Goal: Task Accomplishment & Management: Complete application form

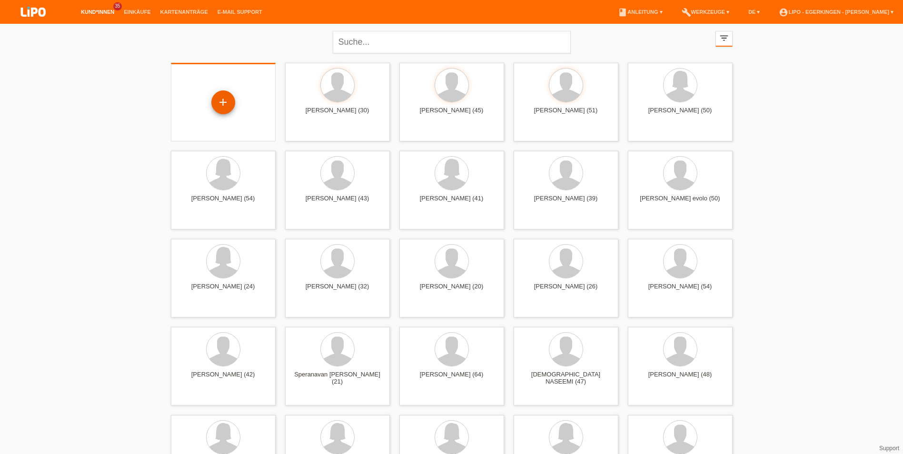
click at [217, 102] on div "+" at bounding box center [223, 102] width 24 height 24
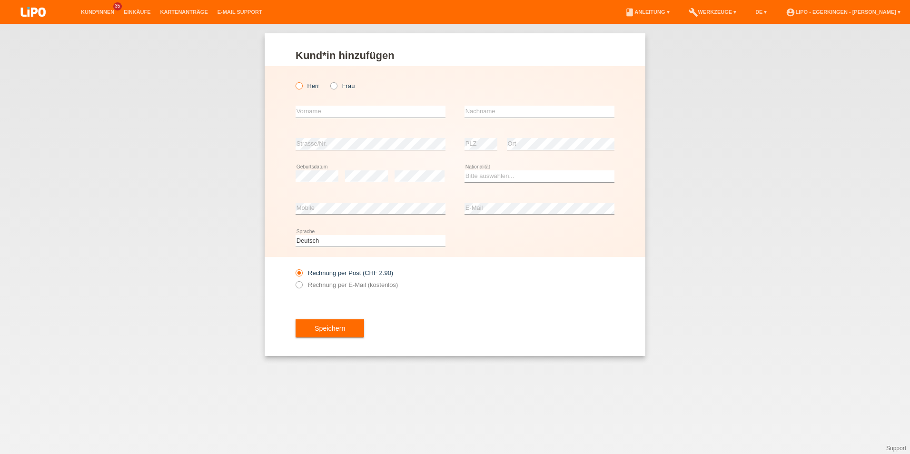
click at [294, 81] on icon at bounding box center [294, 81] width 0 height 0
click at [300, 88] on input "Herr" at bounding box center [299, 85] width 6 height 6
radio input "true"
click at [310, 110] on input "text" at bounding box center [371, 112] width 150 height 12
type input "Juliana"
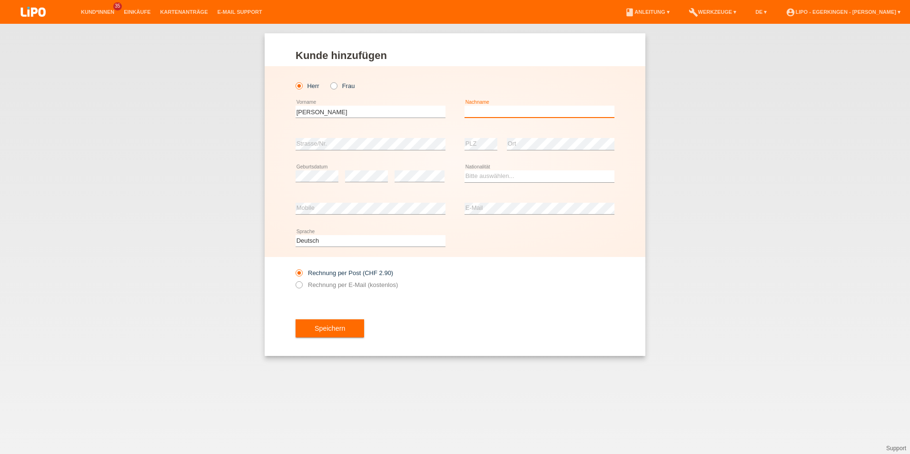
click at [515, 110] on input "text" at bounding box center [540, 112] width 150 height 12
type input "Birchler"
click at [484, 178] on select "Bitte auswählen... Schweiz Deutschland Liechtenstein Österreich ------------ Af…" at bounding box center [540, 175] width 150 height 11
select select "CH"
click at [465, 170] on select "Bitte auswählen... Schweiz Deutschland Liechtenstein Österreich ------------ Af…" at bounding box center [540, 175] width 150 height 11
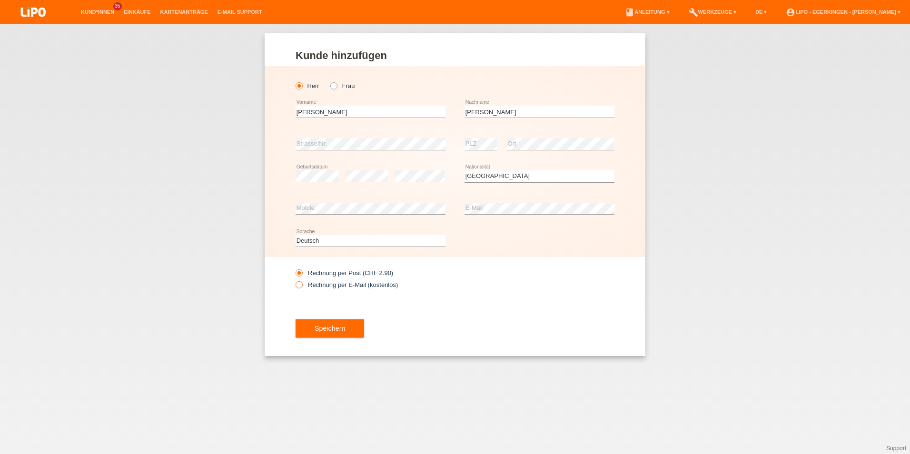
click at [294, 280] on icon at bounding box center [294, 280] width 0 height 0
click at [297, 284] on input "Rechnung per E-Mail (kostenlos)" at bounding box center [299, 287] width 6 height 12
radio input "true"
click at [333, 328] on span "Speichern" at bounding box center [330, 329] width 30 height 8
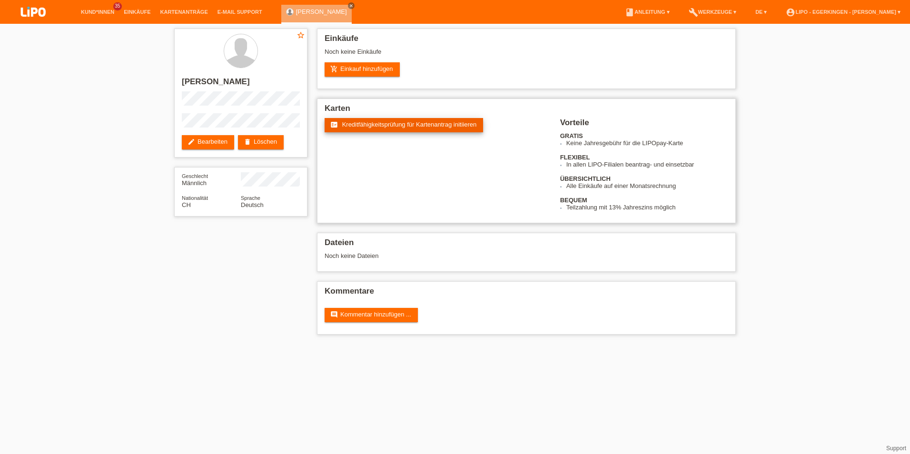
click at [378, 125] on span "Kreditfähigkeitsprüfung für Kartenantrag initiieren" at bounding box center [409, 124] width 135 height 7
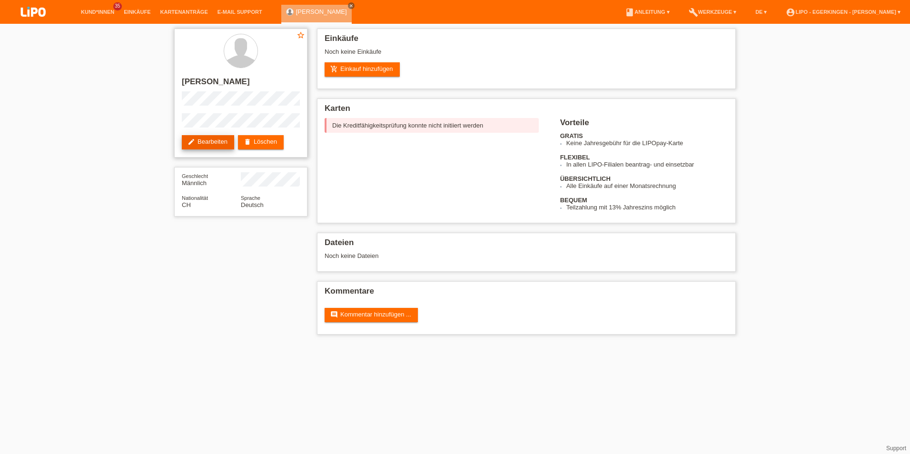
click at [209, 142] on link "edit Bearbeiten" at bounding box center [208, 142] width 52 height 14
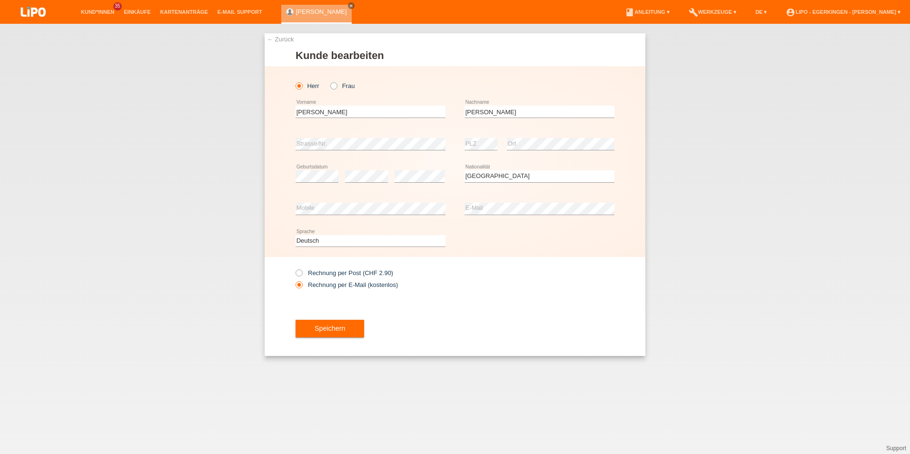
select select "CH"
click at [294, 268] on icon at bounding box center [294, 268] width 0 height 0
click at [301, 270] on input "Rechnung per Post (CHF 2.90)" at bounding box center [299, 275] width 6 height 12
radio input "true"
drag, startPoint x: 354, startPoint y: 330, endPoint x: 422, endPoint y: 289, distance: 79.7
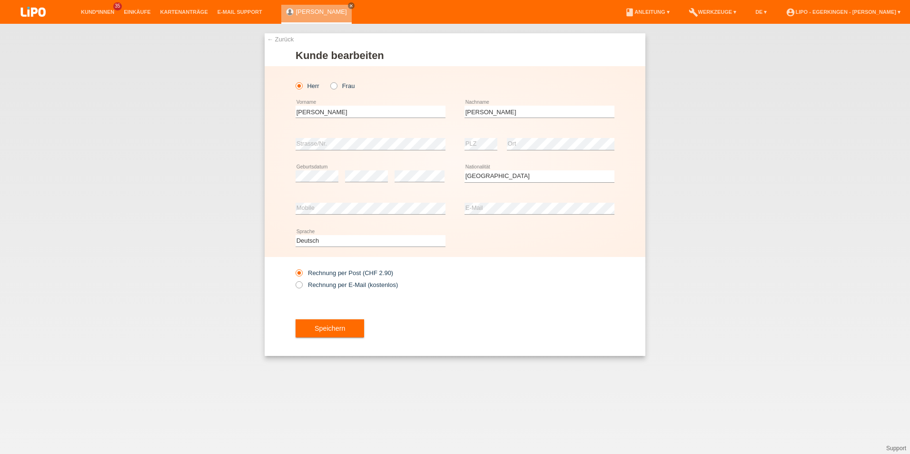
click at [422, 289] on form "Kunde bearbeiten Herr Frau Juliana error error" at bounding box center [455, 203] width 319 height 307
click at [221, 199] on div "← Zurück Kunde bearbeiten Herr Frau Juliana error Vorname error" at bounding box center [455, 239] width 910 height 430
click at [344, 328] on span "Speichern" at bounding box center [330, 329] width 30 height 8
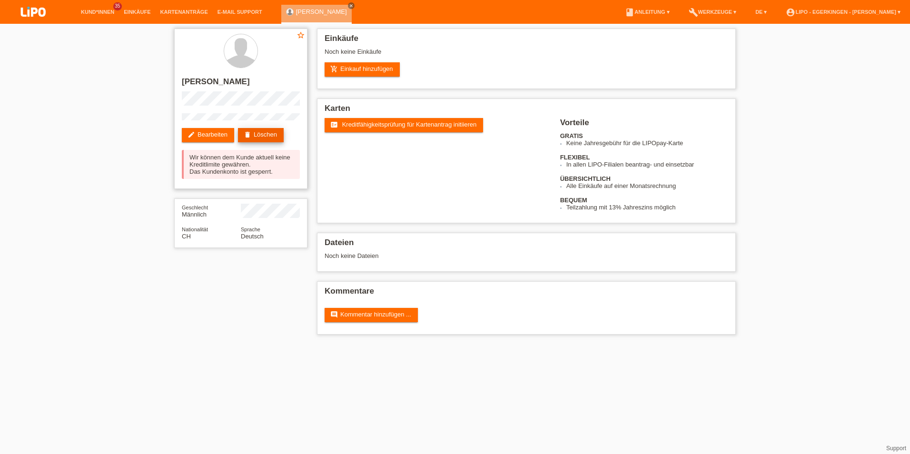
click at [265, 137] on link "delete Löschen" at bounding box center [261, 135] width 46 height 14
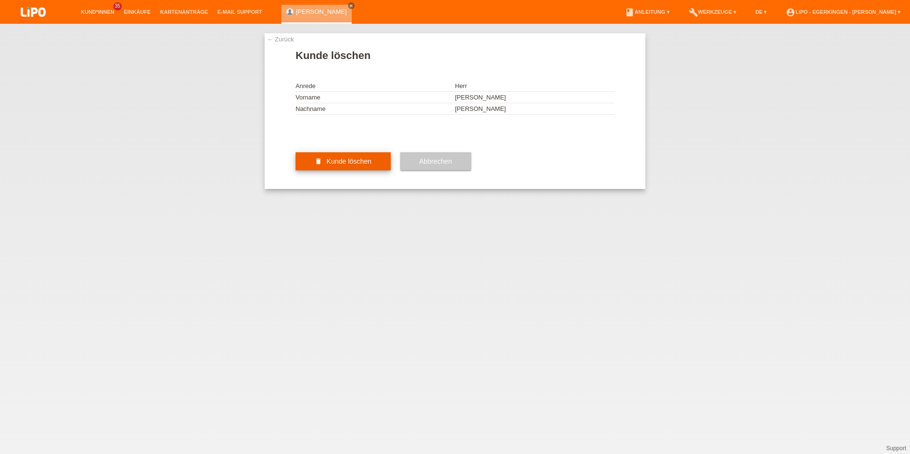
click at [345, 165] on span "Kunde löschen" at bounding box center [349, 162] width 45 height 8
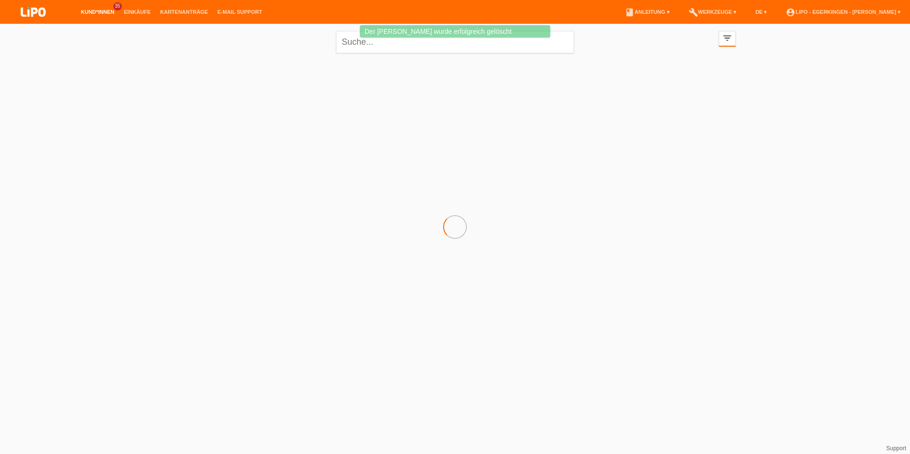
click at [520, 153] on html "Der [PERSON_NAME] wurde erfolgreich gelöscht Kund*innen 35 Einkäufe Kartenanträ…" at bounding box center [455, 76] width 910 height 153
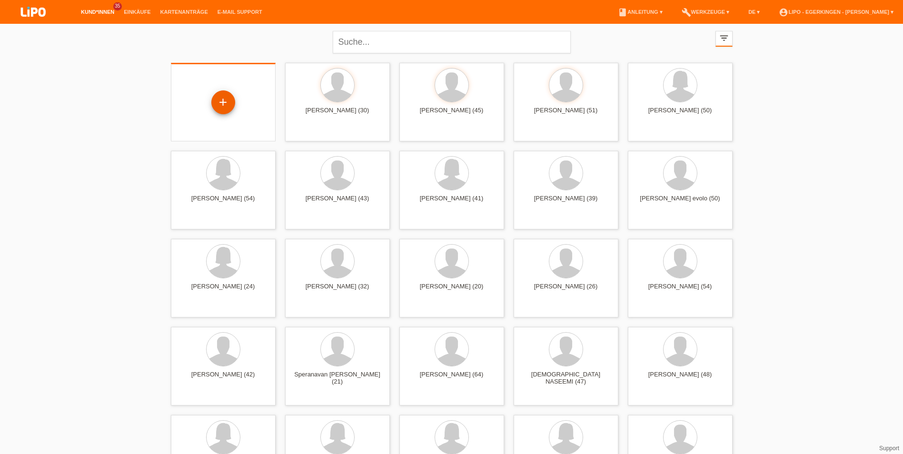
click at [225, 100] on div "+" at bounding box center [223, 102] width 24 height 24
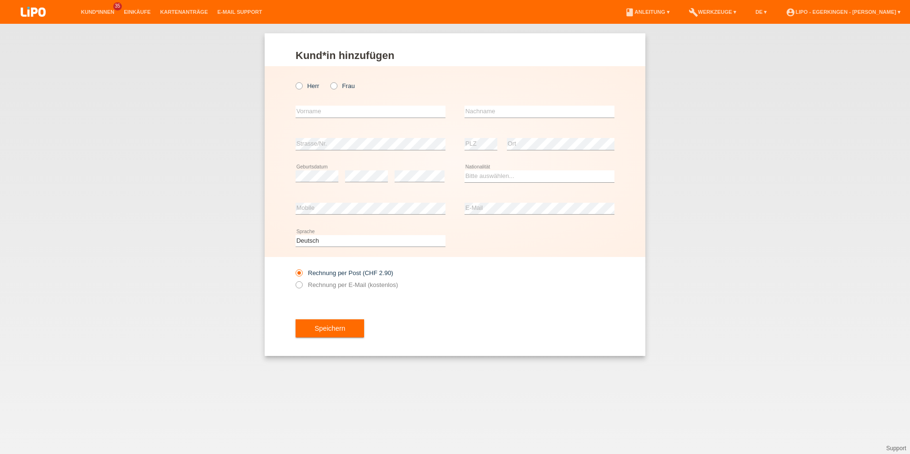
drag, startPoint x: 326, startPoint y: 87, endPoint x: 336, endPoint y: 92, distance: 11.5
click at [327, 87] on div "Herr Frau" at bounding box center [371, 86] width 150 height 20
click at [329, 81] on icon at bounding box center [329, 81] width 0 height 0
click at [336, 88] on input "Frau" at bounding box center [333, 85] width 6 height 6
radio input "true"
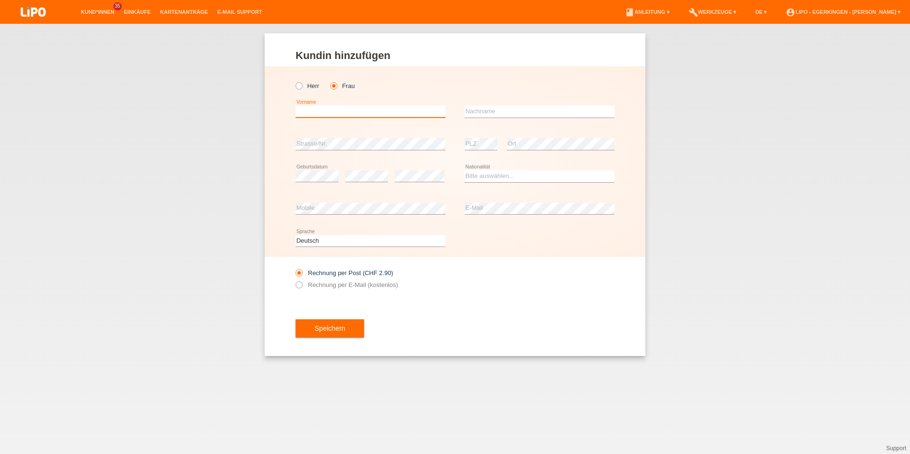
click at [330, 108] on input "text" at bounding box center [371, 112] width 150 height 12
type input "S"
type input "Xanadu"
click at [517, 115] on input "text" at bounding box center [540, 112] width 150 height 12
type input "Bir"
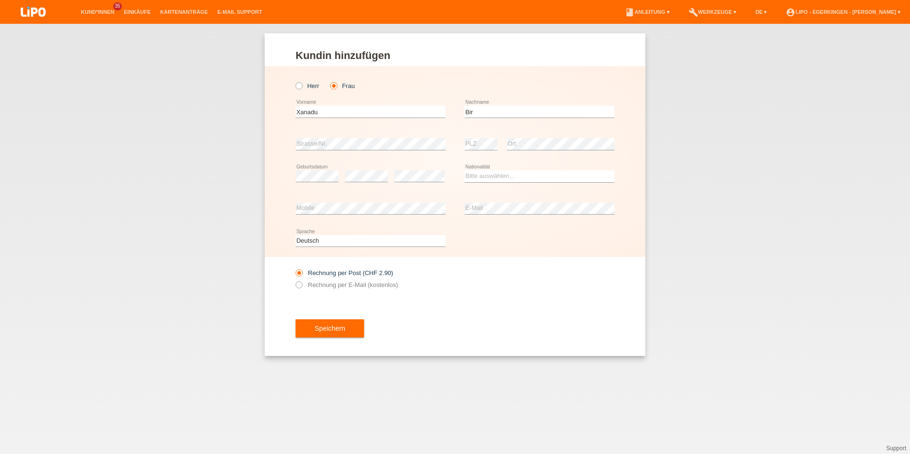
click at [317, 182] on icon at bounding box center [317, 182] width 43 height 0
click at [511, 178] on select "Bitte auswählen... Schweiz Deutschland Liechtenstein Österreich ------------ Af…" at bounding box center [540, 175] width 150 height 11
select select "CH"
click at [465, 170] on select "Bitte auswählen... Schweiz Deutschland Liechtenstein Österreich ------------ Af…" at bounding box center [540, 175] width 150 height 11
click at [294, 280] on icon at bounding box center [294, 280] width 0 height 0
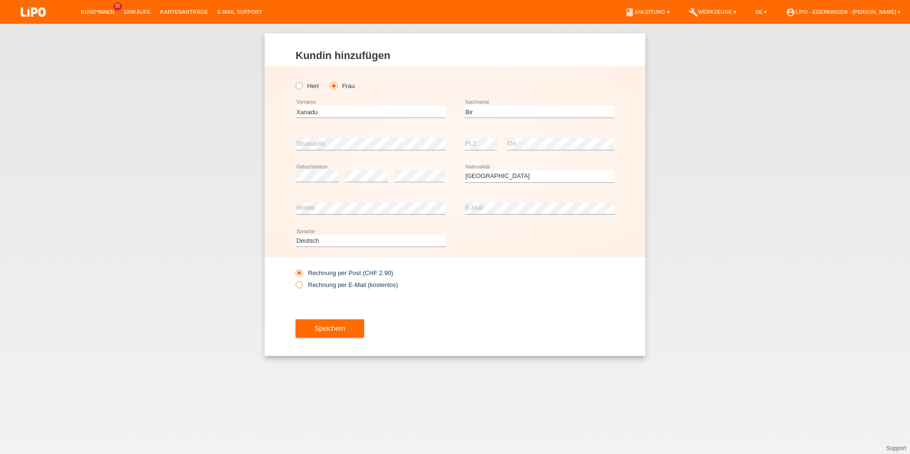
click at [299, 284] on input "Rechnung per E-Mail (kostenlos)" at bounding box center [299, 287] width 6 height 12
radio input "true"
click at [336, 328] on span "Speichern" at bounding box center [330, 329] width 30 height 8
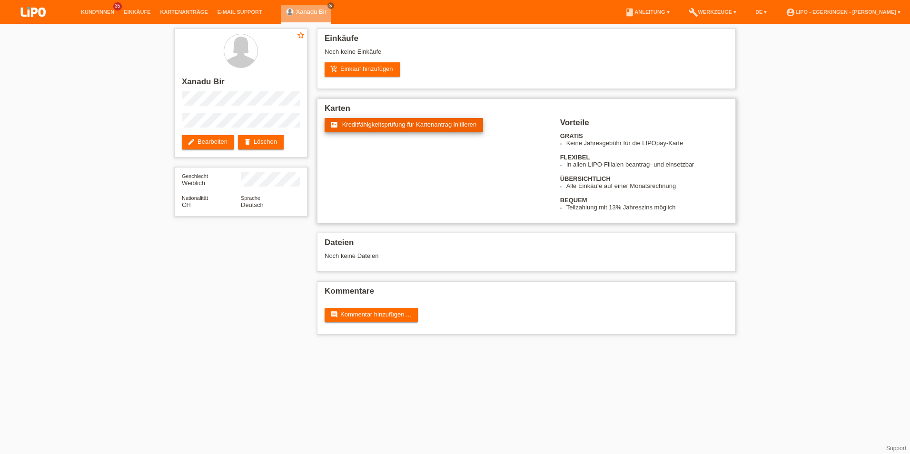
click at [419, 127] on span "Kreditfähigkeitsprüfung für Kartenantrag initiieren" at bounding box center [409, 124] width 135 height 7
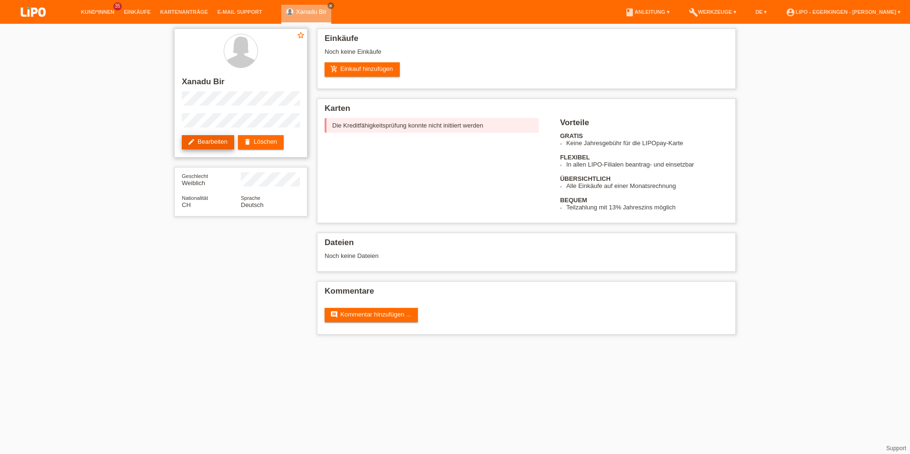
click at [217, 139] on link "edit Bearbeiten" at bounding box center [208, 142] width 52 height 14
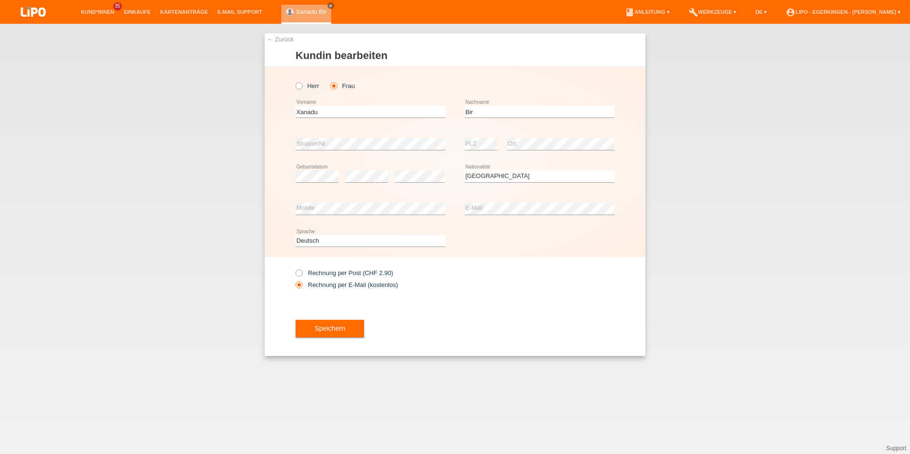
select select "CH"
click at [294, 268] on icon at bounding box center [294, 268] width 0 height 0
click at [296, 272] on input "Rechnung per Post (CHF 2.90)" at bounding box center [299, 275] width 6 height 12
radio input "true"
click at [256, 202] on div "← Zurück Kundin bearbeiten Herr Frau Xanadu error Vorname Bir C" at bounding box center [455, 239] width 910 height 430
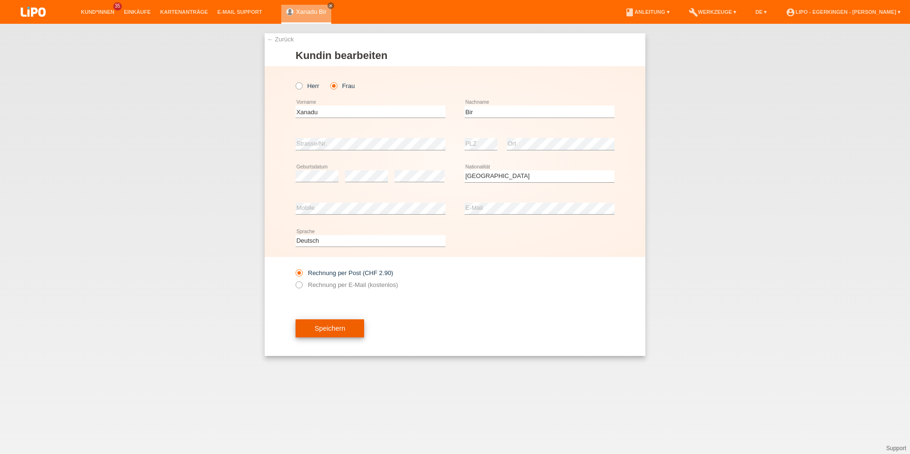
click at [318, 324] on button "Speichern" at bounding box center [330, 328] width 69 height 18
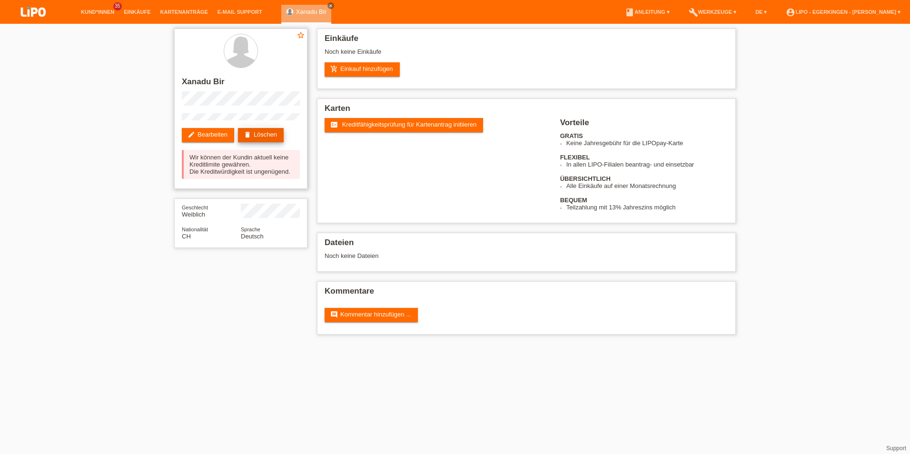
click at [263, 130] on link "delete Löschen" at bounding box center [261, 135] width 46 height 14
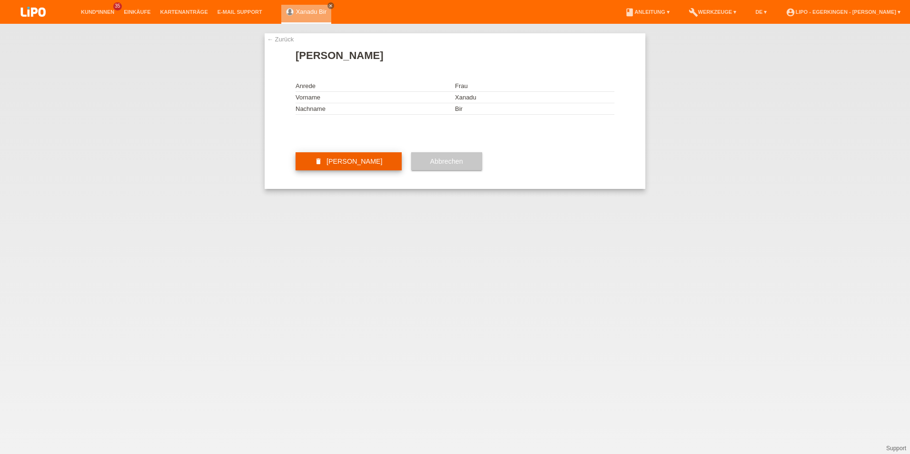
click at [368, 165] on span "Kundin löschen" at bounding box center [355, 162] width 56 height 8
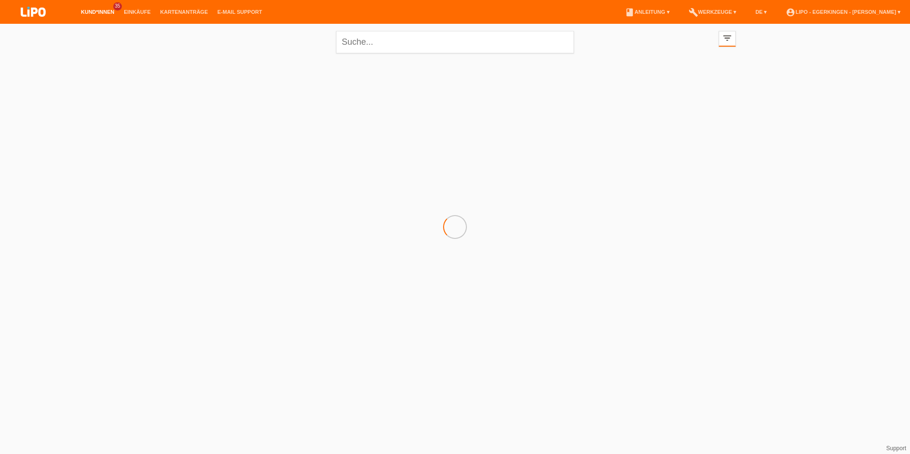
click at [880, 15] on li "account_circle LIPO - Egerkingen - Nadja Schiller ▾" at bounding box center [843, 12] width 124 height 24
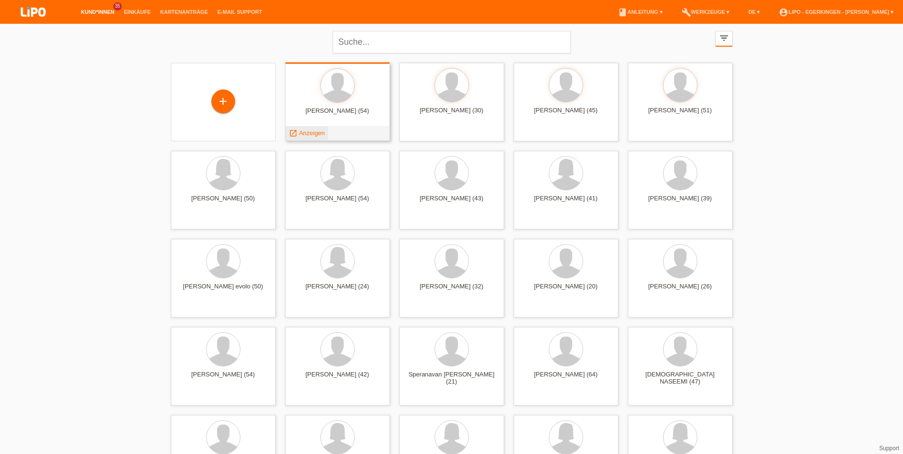
click at [295, 130] on icon "launch" at bounding box center [293, 133] width 9 height 9
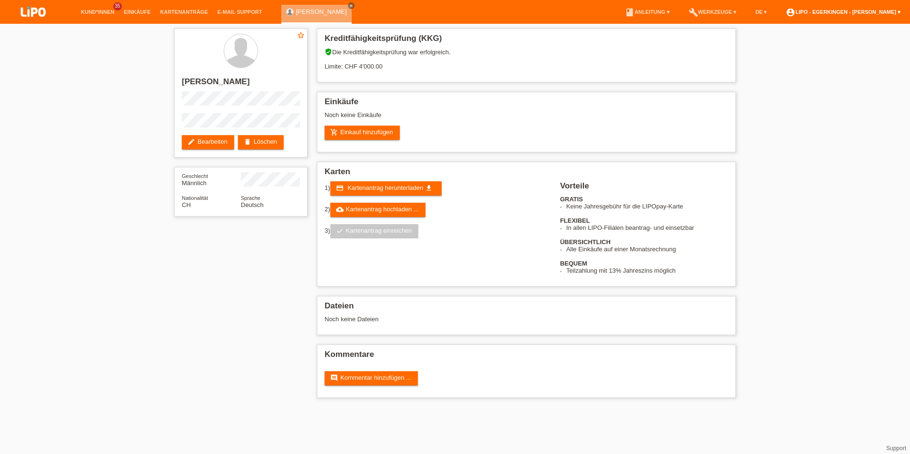
click at [877, 11] on link "account_circle LIPO - Egerkingen - Nadja Schiller ▾" at bounding box center [843, 12] width 124 height 6
click at [787, 54] on div "LIPO - Egerkingen - Nadja Schiller nadja2607@outlook.de Logout" at bounding box center [841, 42] width 137 height 55
click at [787, 53] on div "LIPO - Egerkingen - Nadja Schiller nadja2607@outlook.de Logout" at bounding box center [841, 42] width 137 height 55
click at [787, 59] on link "Logout" at bounding box center [788, 62] width 19 height 7
